Goal: Information Seeking & Learning: Learn about a topic

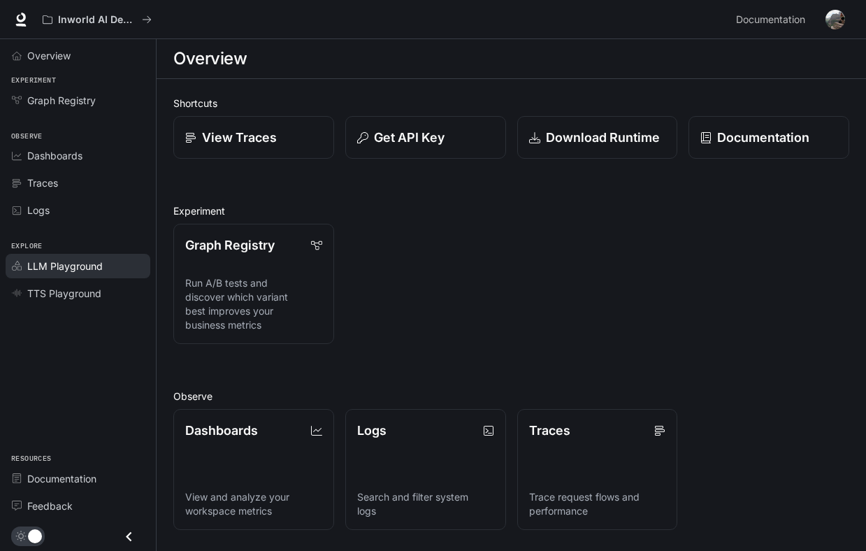
click at [89, 266] on span "LLM Playground" at bounding box center [64, 266] width 75 height 15
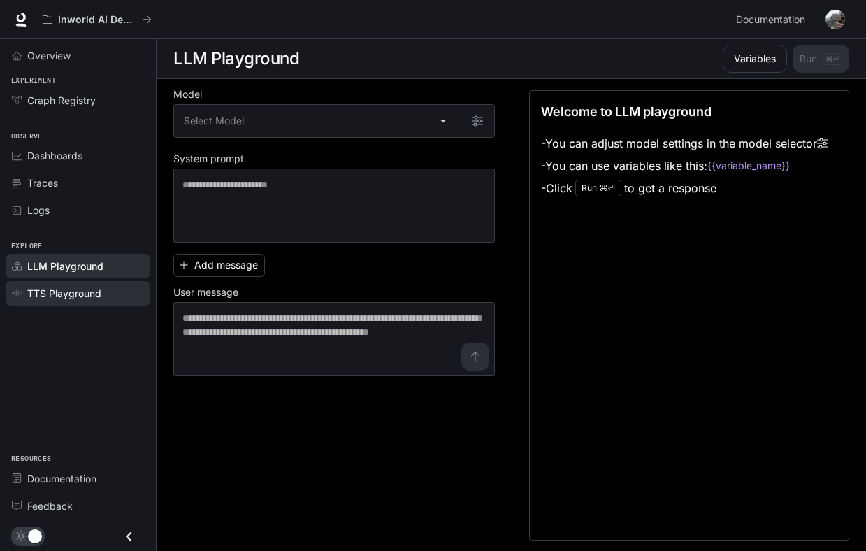
click at [94, 293] on span "TTS Playground" at bounding box center [64, 293] width 74 height 15
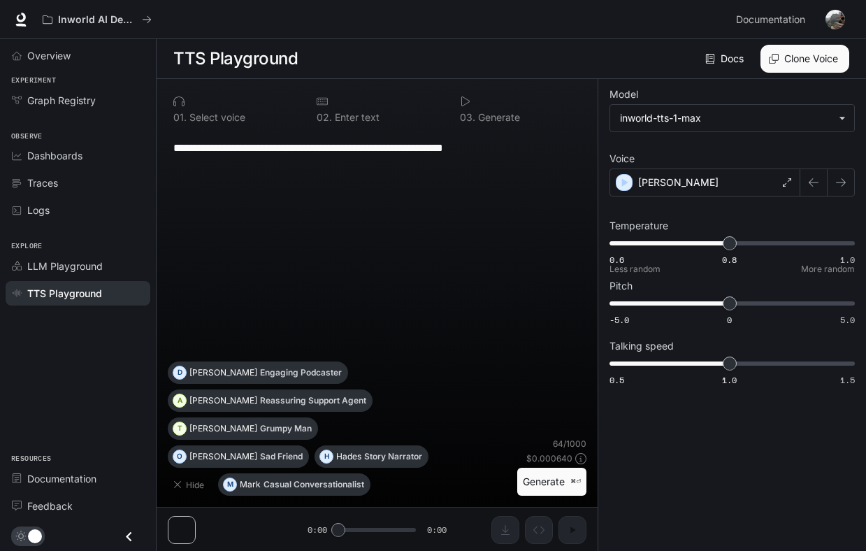
click at [786, 242] on span "0.6 0.8 1.0 0.8" at bounding box center [729, 243] width 240 height 21
type input "***"
click at [728, 242] on span "0.6 0.8 1.0 0.9" at bounding box center [729, 243] width 240 height 21
click at [71, 481] on span "Documentation" at bounding box center [61, 478] width 69 height 15
